Goal: Communication & Community: Ask a question

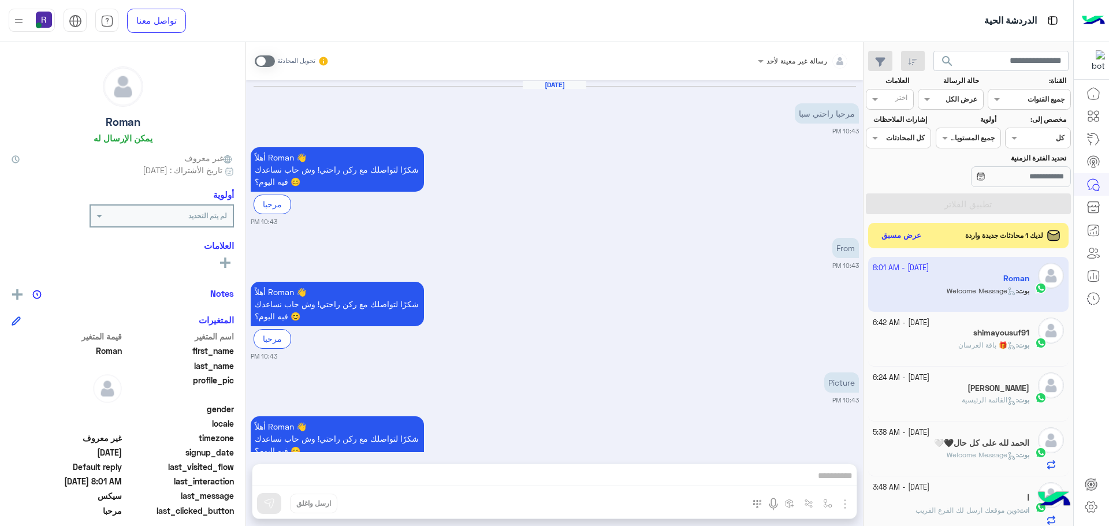
scroll to position [970, 0]
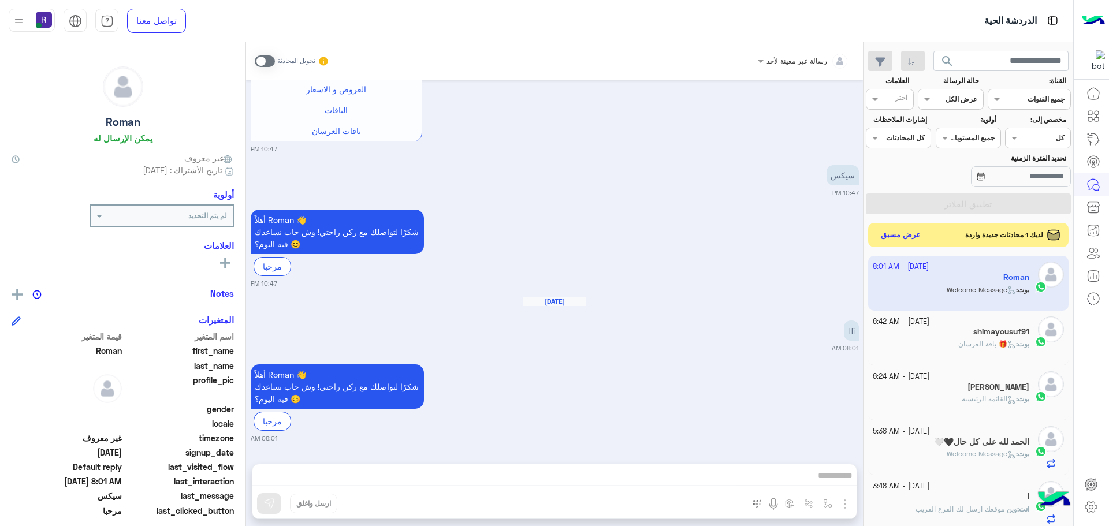
click at [903, 231] on button "عرض مسبق" at bounding box center [901, 236] width 49 height 16
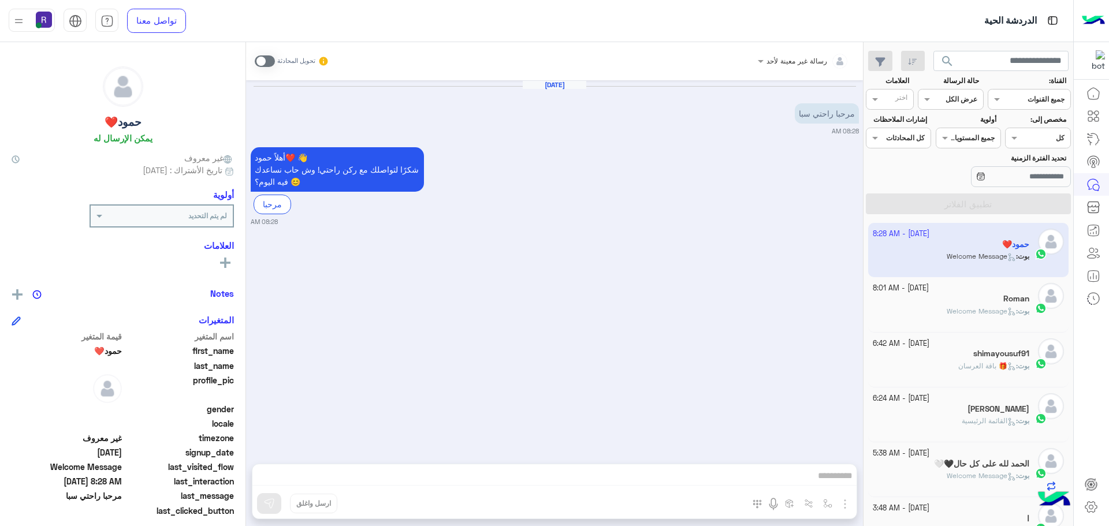
click at [923, 297] on div "Roman" at bounding box center [951, 300] width 157 height 12
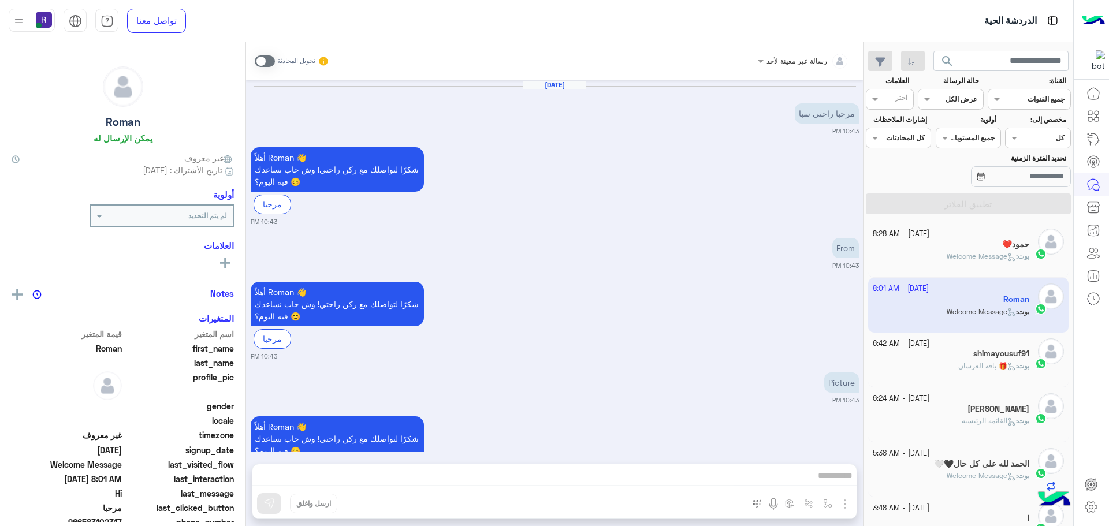
scroll to position [970, 0]
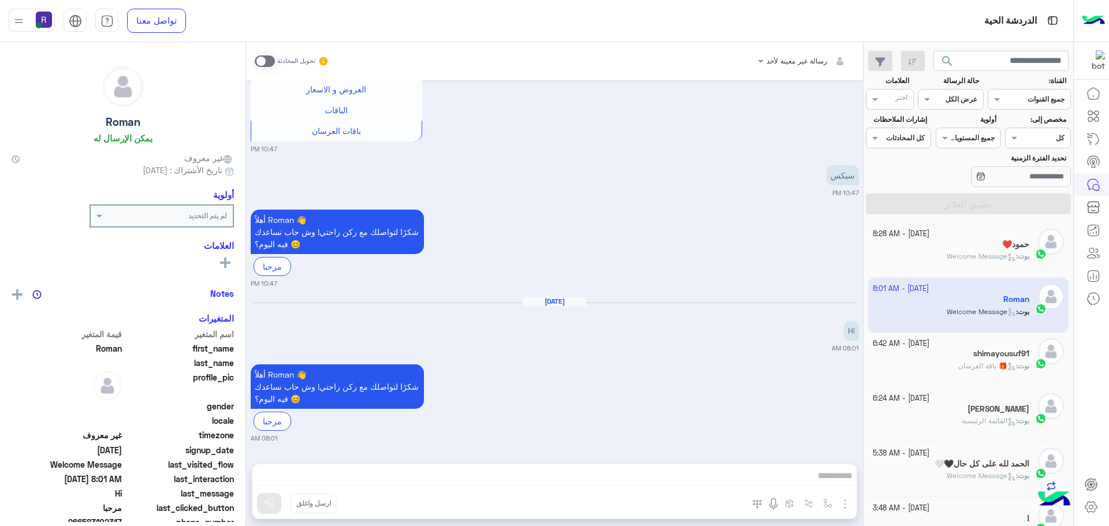
click at [923, 233] on small "[DATE] - 8:28 AM" at bounding box center [901, 234] width 57 height 11
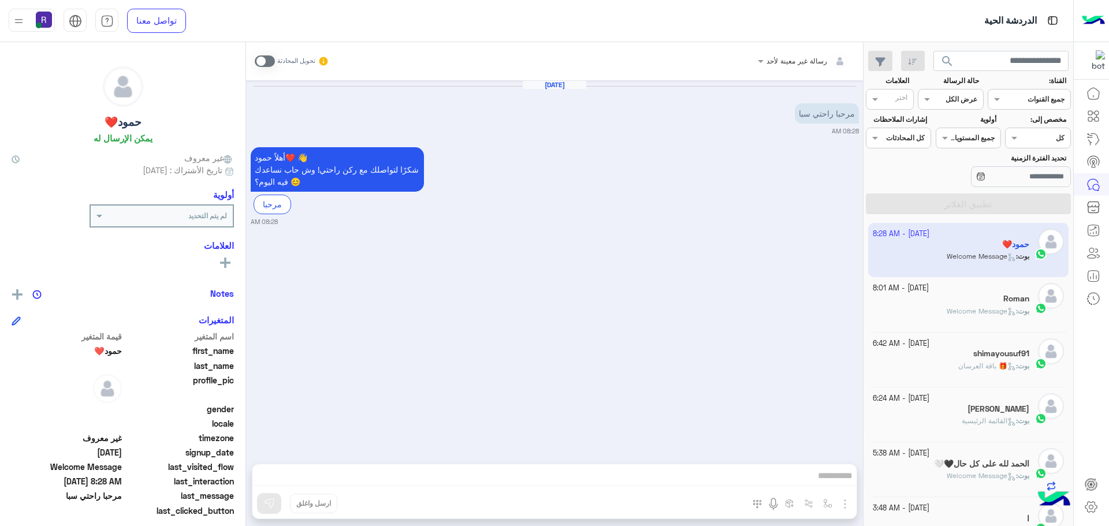
click at [940, 298] on div "Roman" at bounding box center [951, 300] width 157 height 12
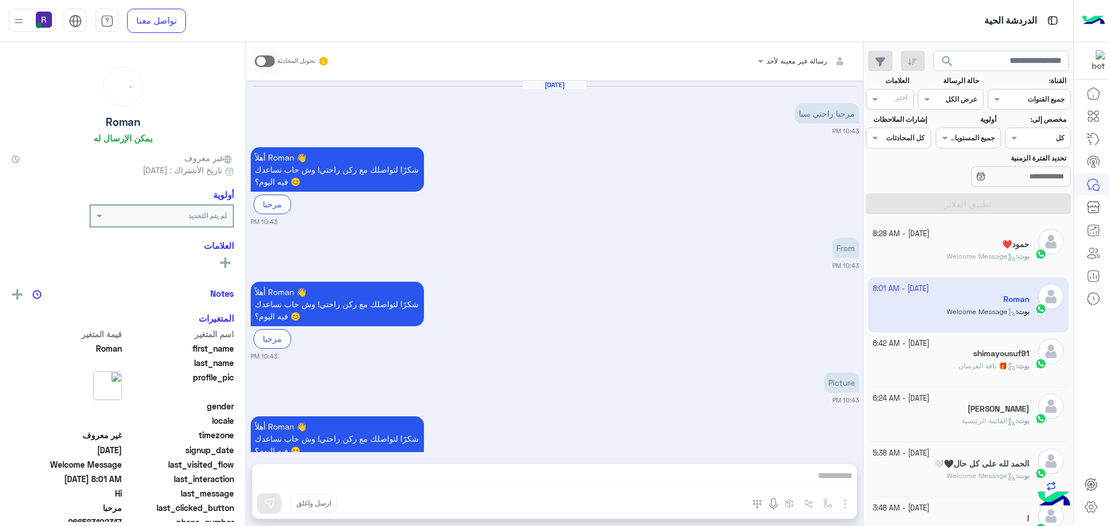
scroll to position [970, 0]
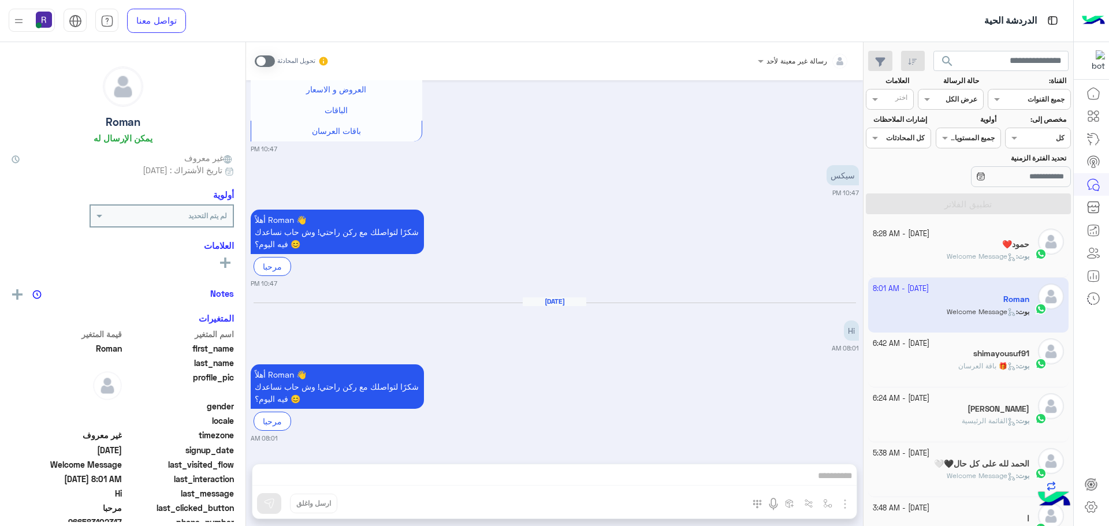
click at [940, 253] on div "بوت : Welcome Message" at bounding box center [951, 261] width 157 height 20
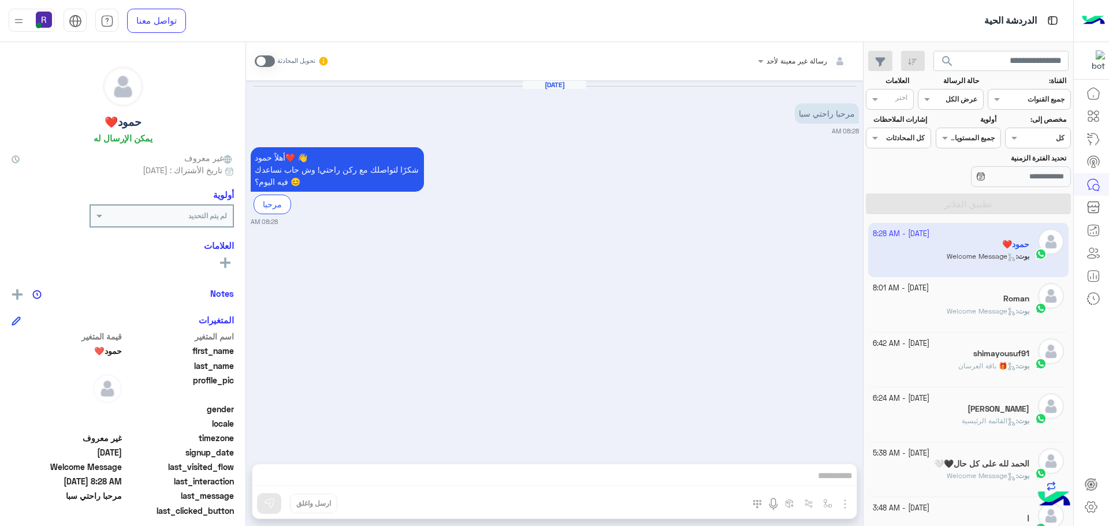
click at [930, 313] on div "بوت : Welcome Message" at bounding box center [951, 316] width 157 height 20
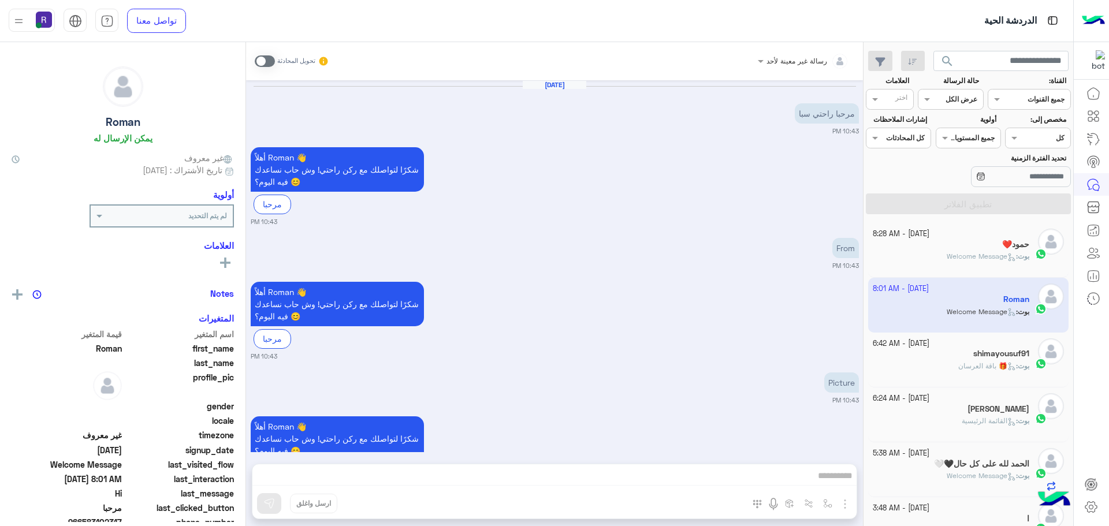
scroll to position [970, 0]
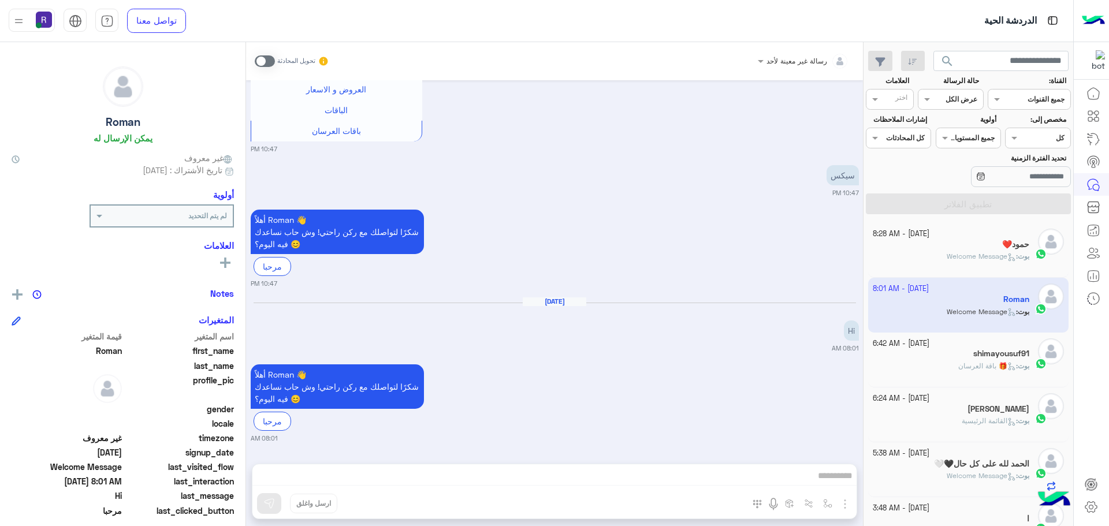
click at [935, 251] on div "حمود❤️" at bounding box center [951, 246] width 157 height 12
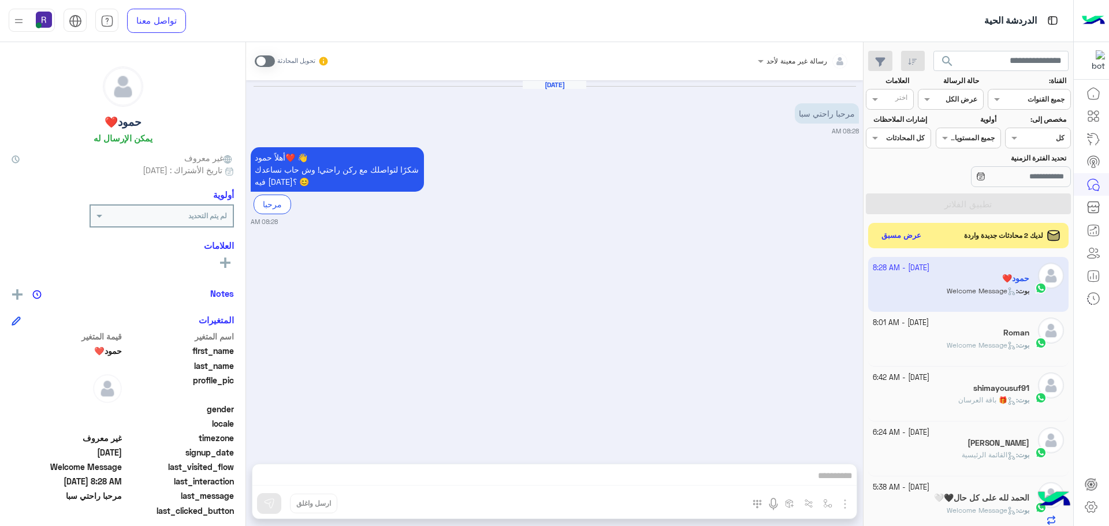
scroll to position [436, 0]
click at [904, 238] on button "عرض مسبق" at bounding box center [901, 236] width 49 height 16
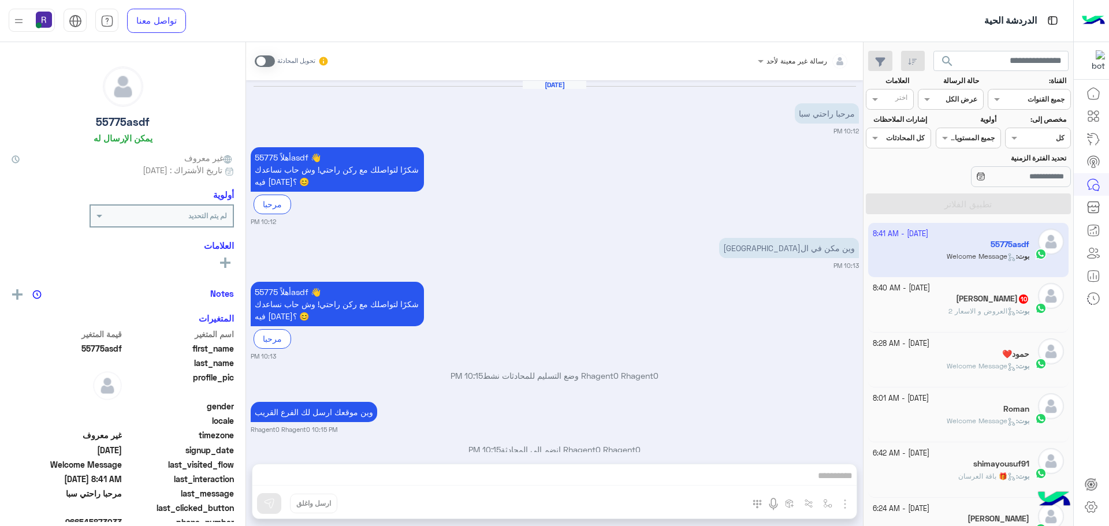
scroll to position [294, 0]
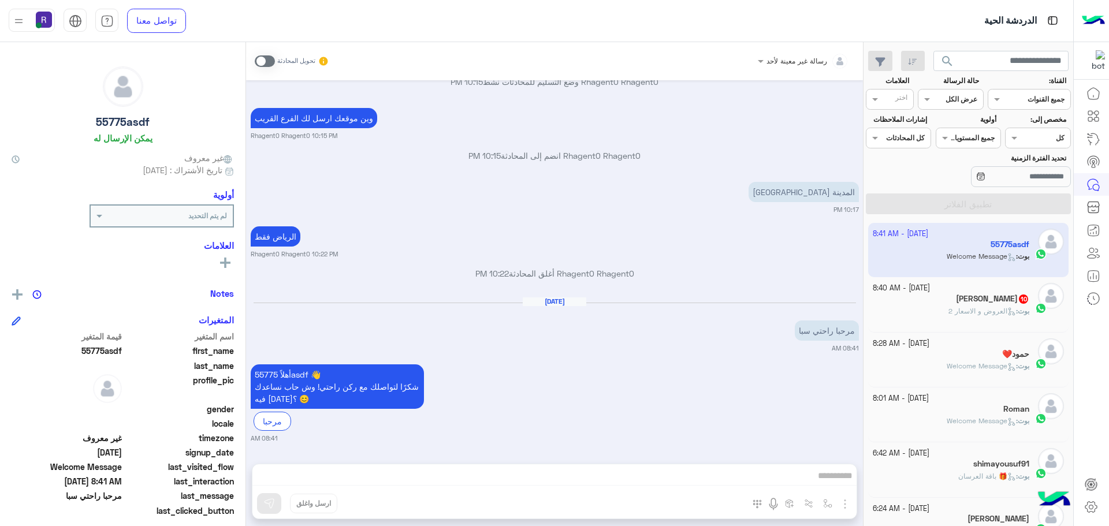
click at [937, 310] on div "بوت : العروض و الاسعار 2" at bounding box center [951, 316] width 157 height 20
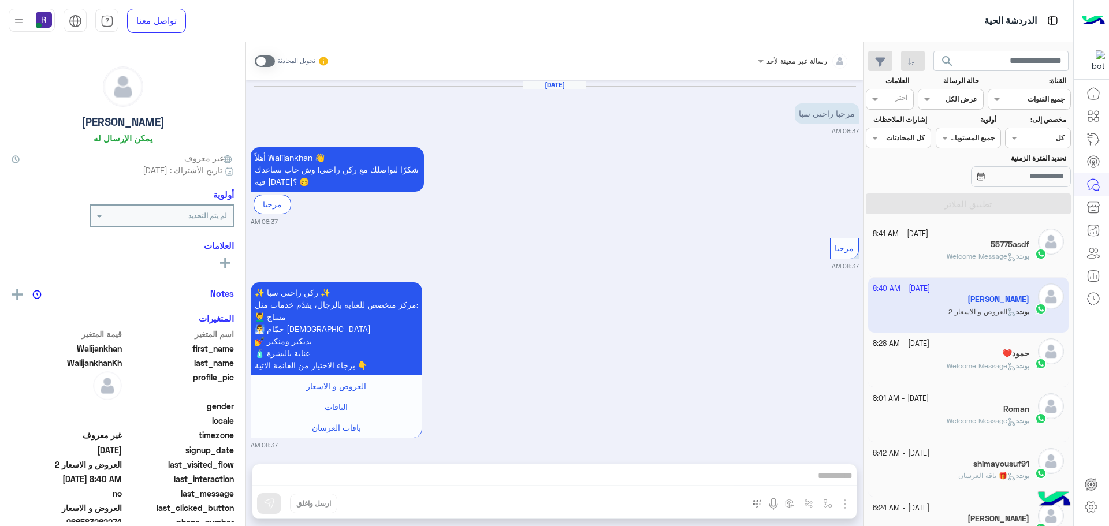
scroll to position [1512, 0]
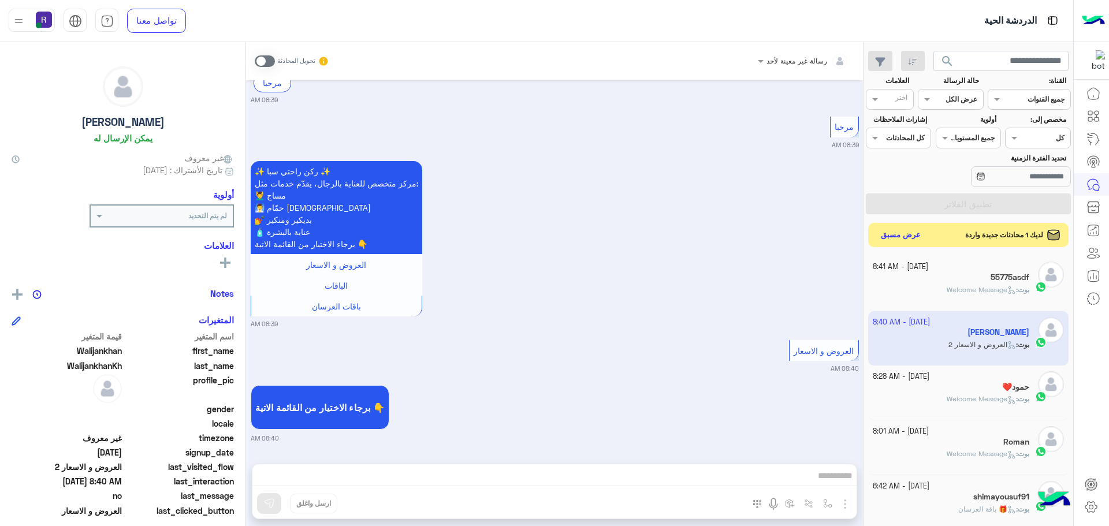
click at [911, 240] on button "عرض مسبق" at bounding box center [901, 236] width 49 height 16
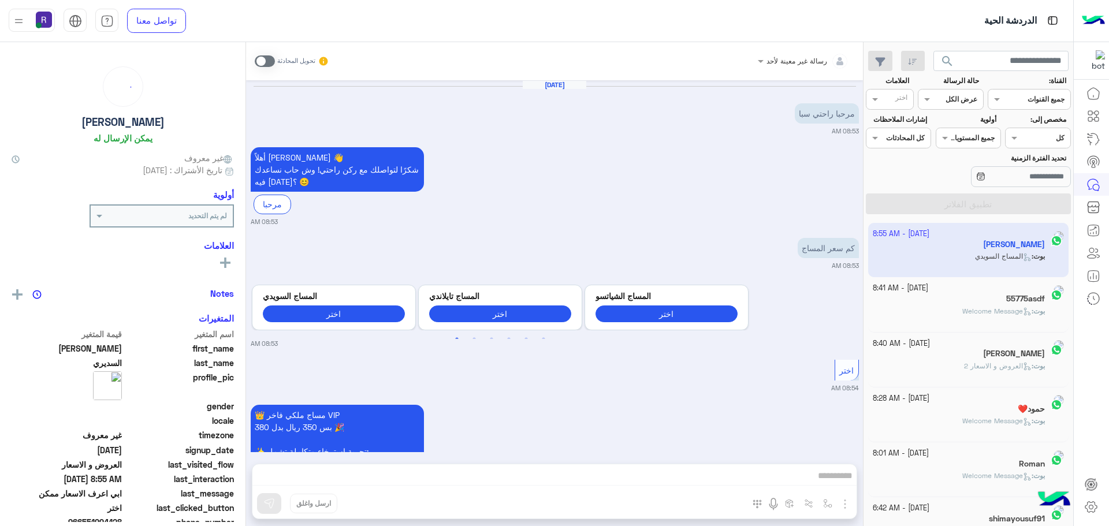
scroll to position [690, 0]
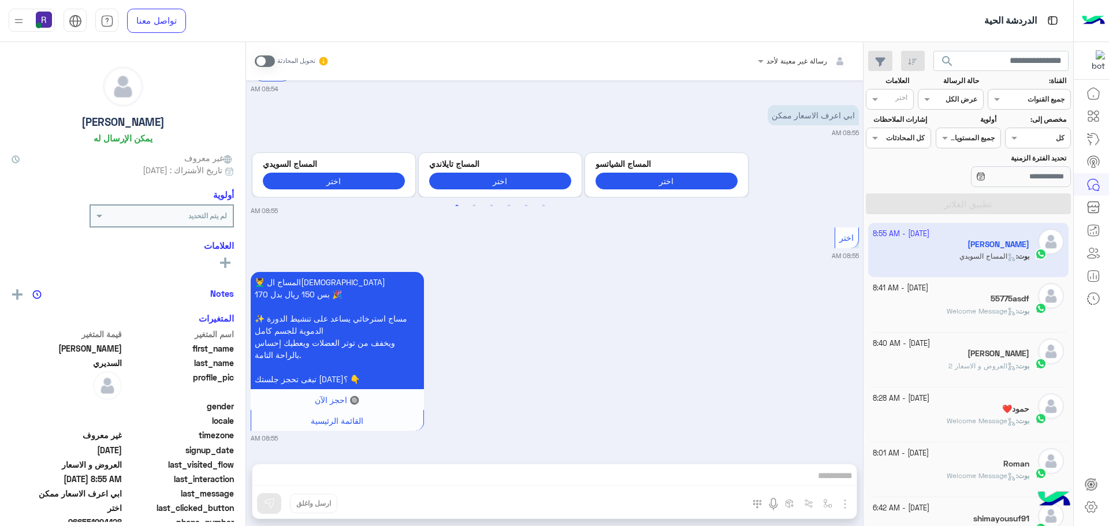
click at [947, 311] on span "Welcome Message" at bounding box center [981, 311] width 69 height 9
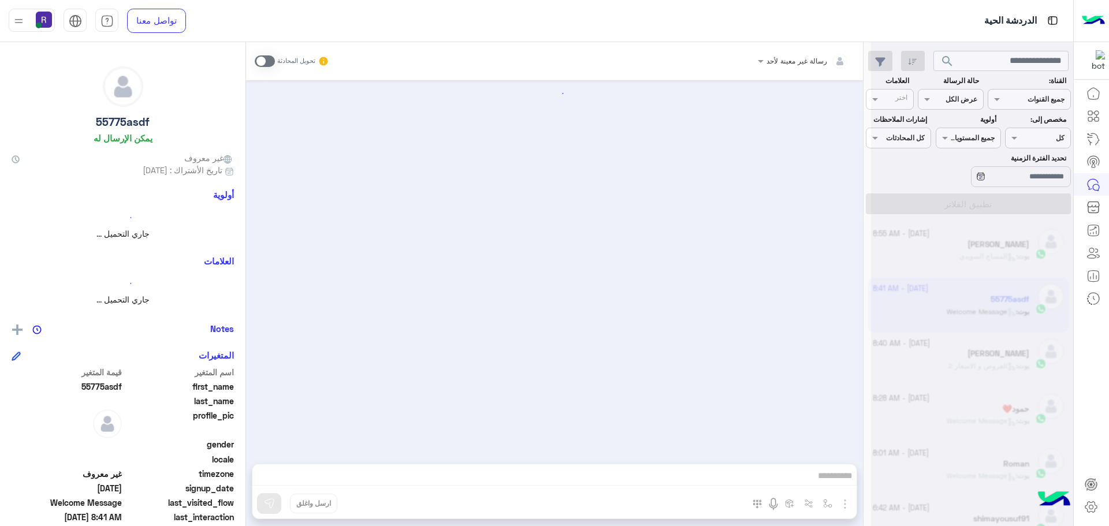
scroll to position [294, 0]
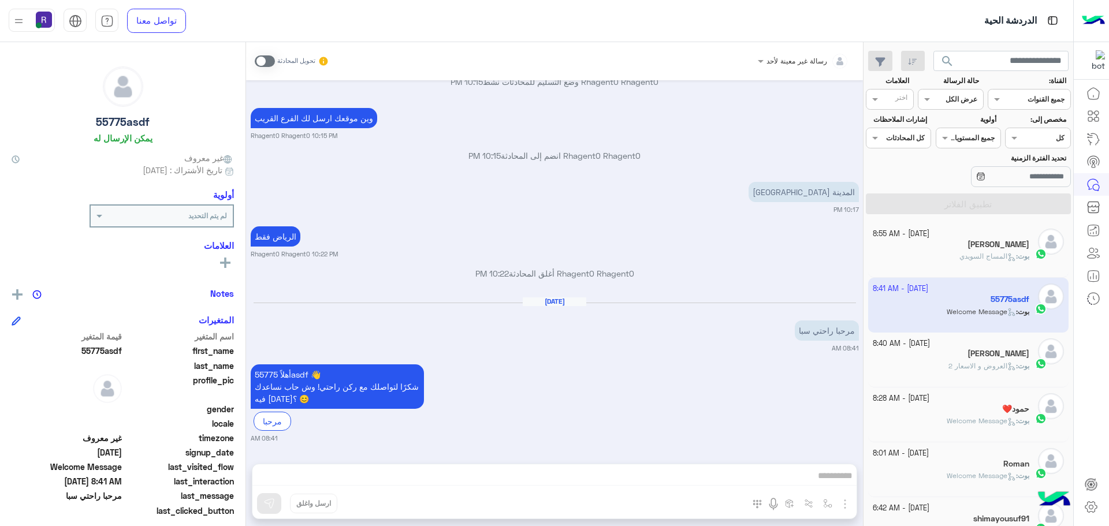
click at [936, 246] on div "[PERSON_NAME]" at bounding box center [951, 246] width 157 height 12
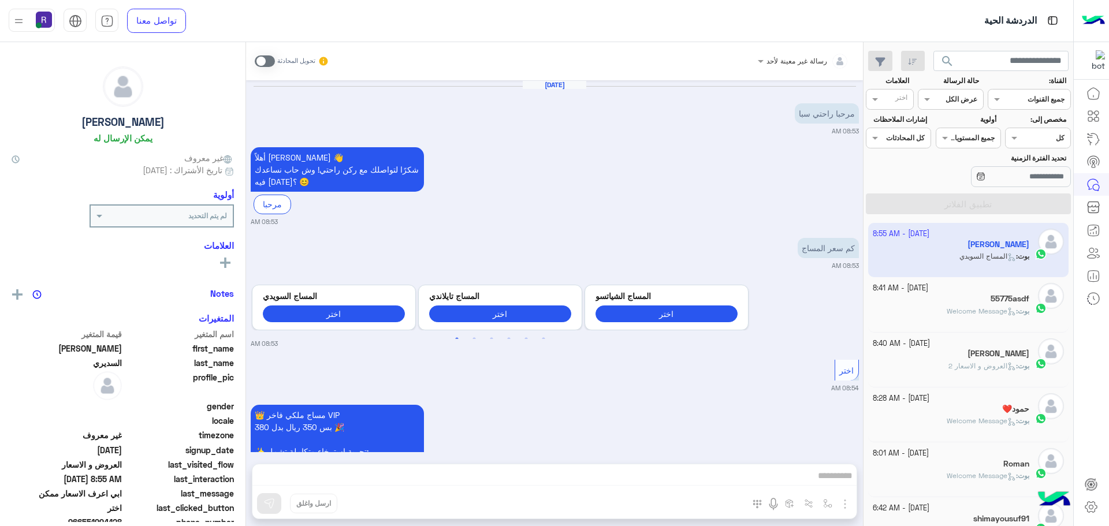
scroll to position [690, 0]
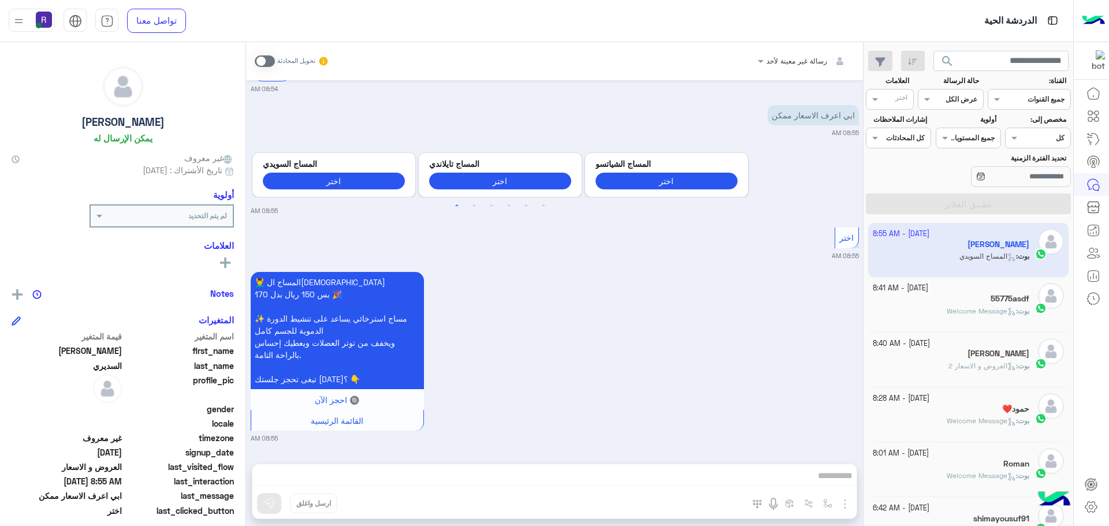
click at [948, 314] on span "Welcome Message" at bounding box center [981, 311] width 69 height 9
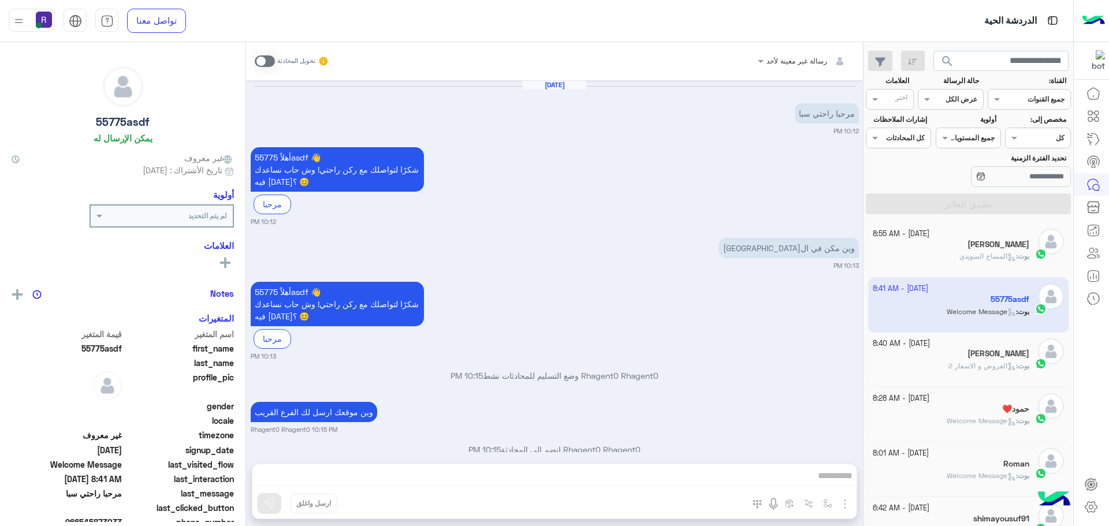
scroll to position [294, 0]
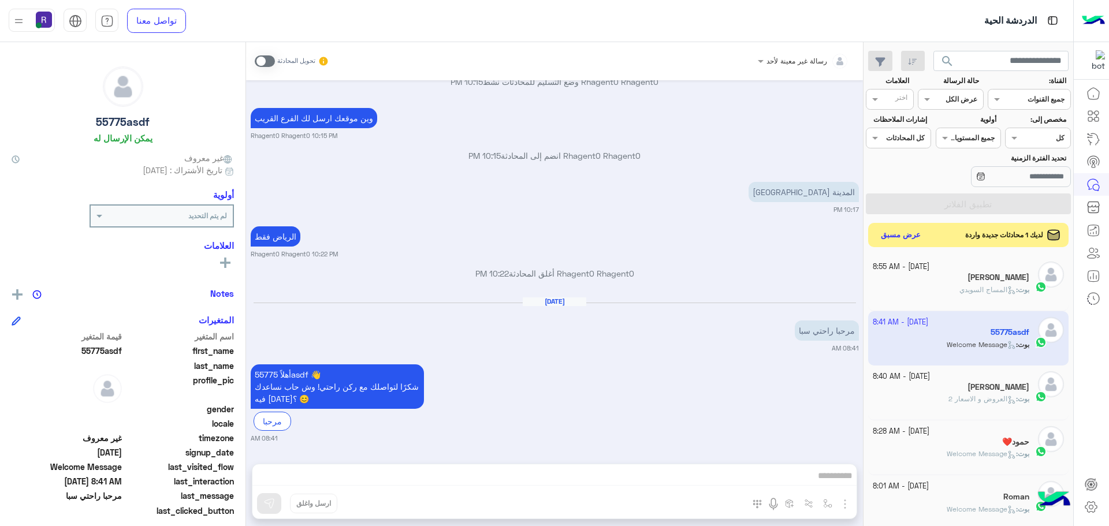
click at [908, 232] on button "عرض مسبق" at bounding box center [901, 236] width 49 height 16
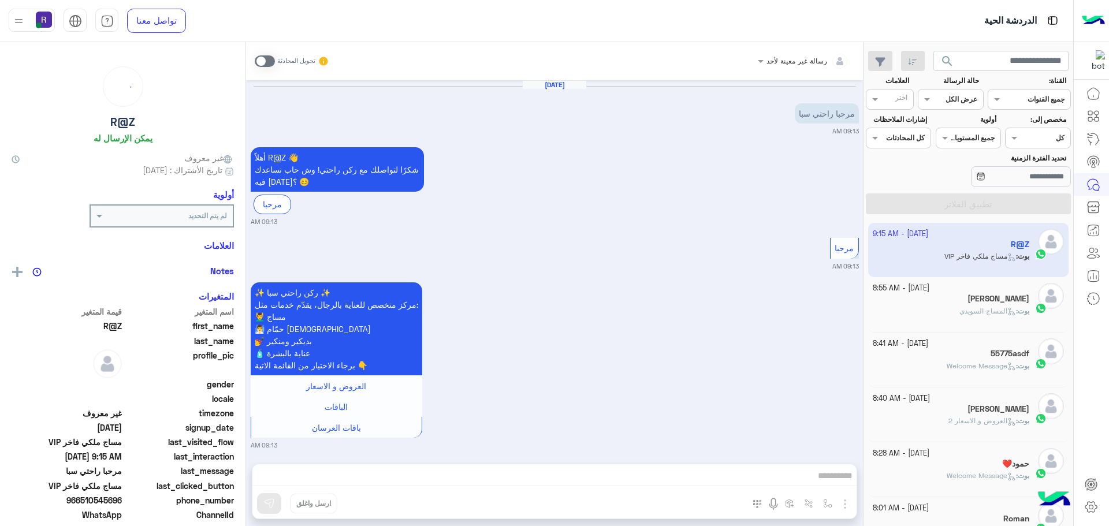
scroll to position [960, 0]
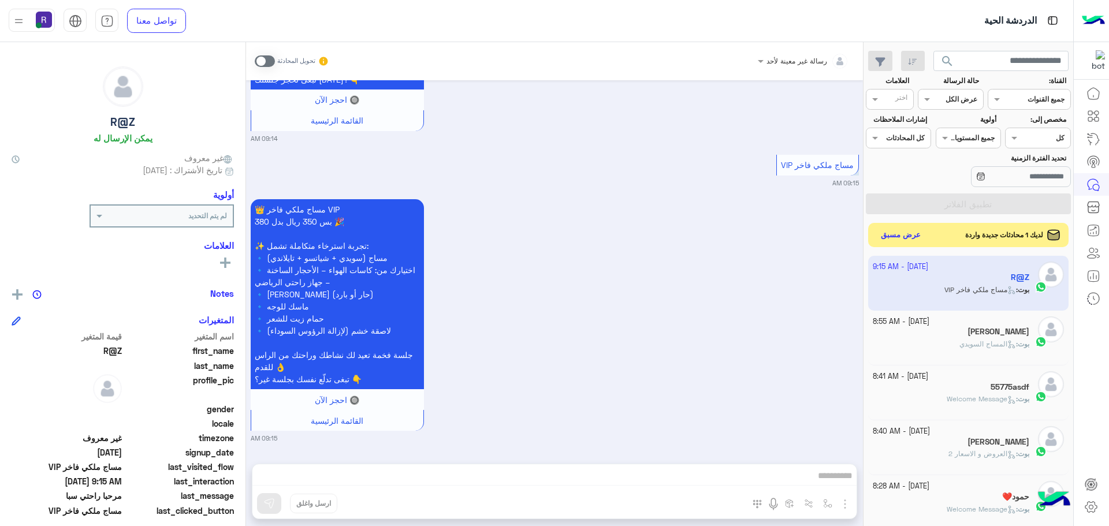
click at [908, 238] on button "عرض مسبق" at bounding box center [901, 236] width 49 height 16
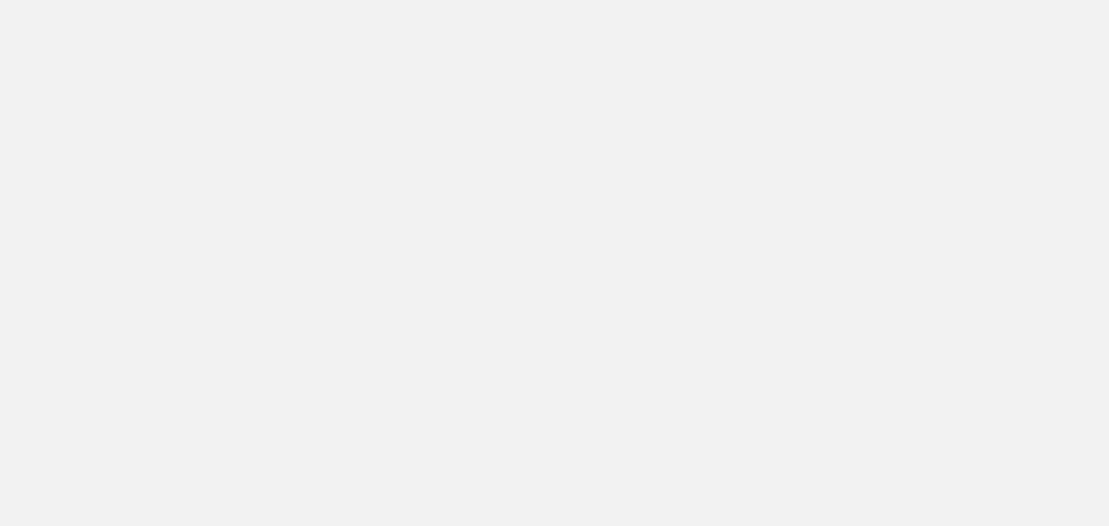
scroll to position [436, 0]
